Goal: Find specific page/section: Find specific page/section

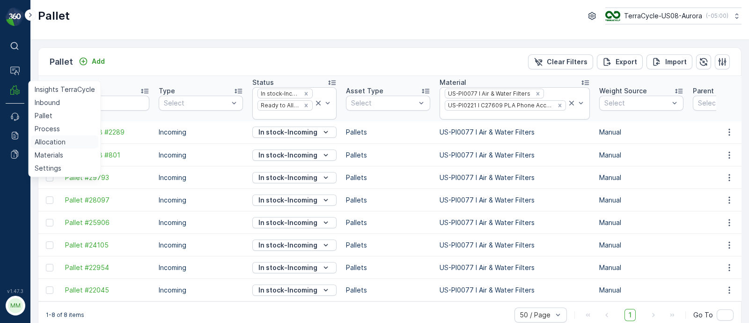
click at [44, 146] on p "Allocation" at bounding box center [50, 141] width 31 height 9
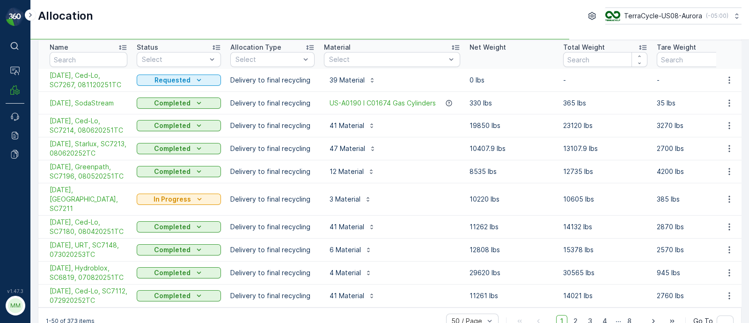
scroll to position [48, 0]
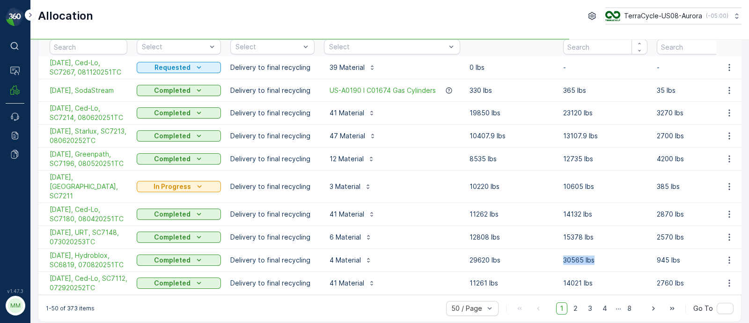
drag, startPoint x: 560, startPoint y: 251, endPoint x: 599, endPoint y: 248, distance: 38.6
click at [599, 249] on tr "[DATE], Hydroblox, SC6819, 070820251TC Completed Delivery to final recycling 4 …" at bounding box center [714, 260] width 1352 height 23
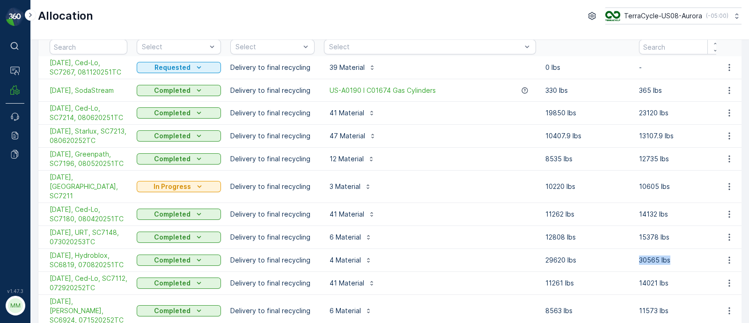
drag, startPoint x: 637, startPoint y: 247, endPoint x: 682, endPoint y: 238, distance: 46.3
click at [682, 249] on td "30565 lbs" at bounding box center [681, 260] width 94 height 23
copy p "30565 lbs"
click at [65, 251] on span "[DATE], Hydroblox, SC6819, 070820251TC" at bounding box center [89, 259] width 78 height 19
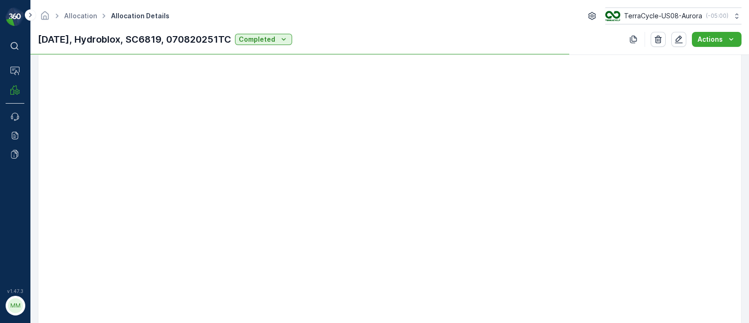
scroll to position [1041, 0]
